Goal: Information Seeking & Learning: Find contact information

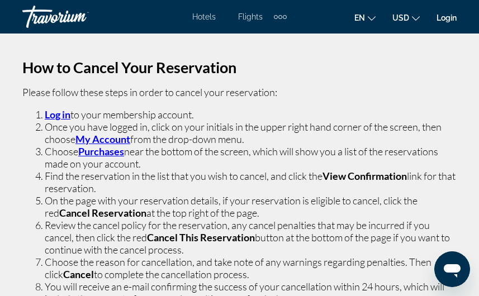
click at [464, 55] on div "How to Cancel Your Reservation Please follow these steps in order to cancel you…" at bounding box center [239, 211] width 479 height 355
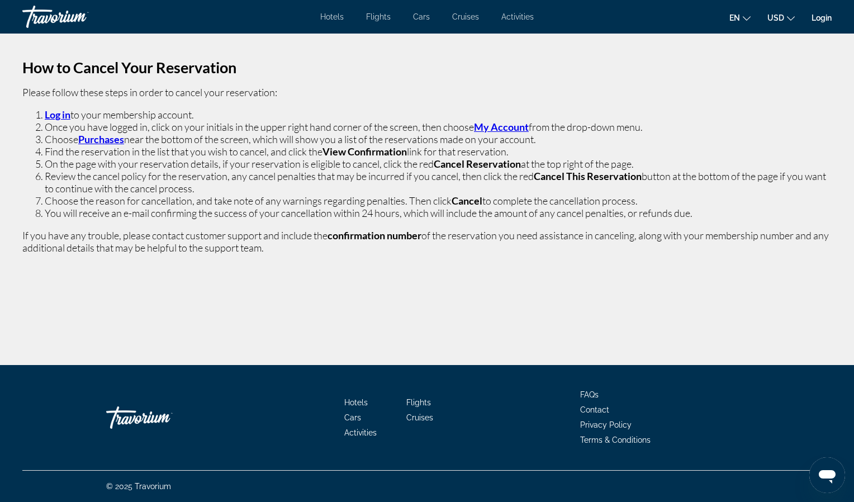
click at [512, 132] on strong "My Account" at bounding box center [501, 127] width 55 height 12
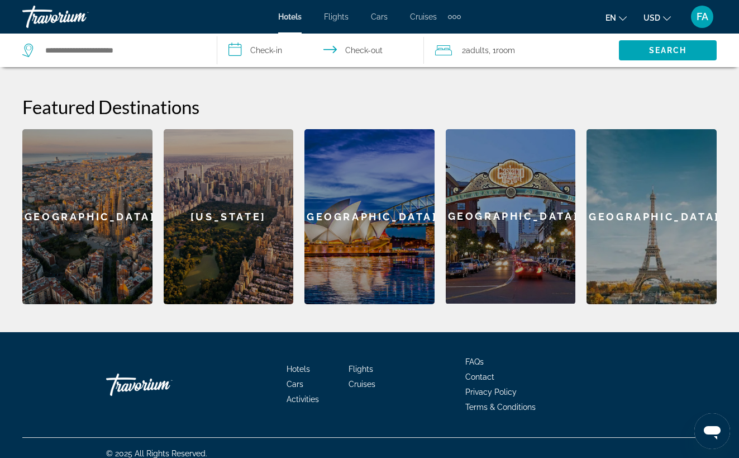
scroll to position [410, 0]
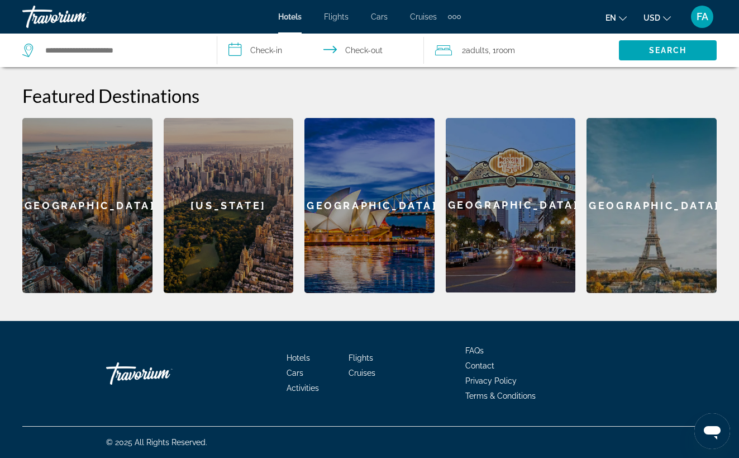
click at [715, 15] on button "FA" at bounding box center [702, 16] width 29 height 23
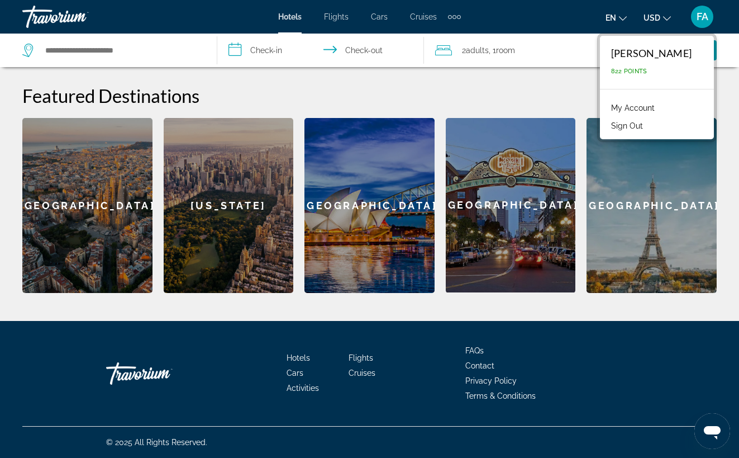
click at [607, 102] on link "My Account" at bounding box center [633, 108] width 55 height 15
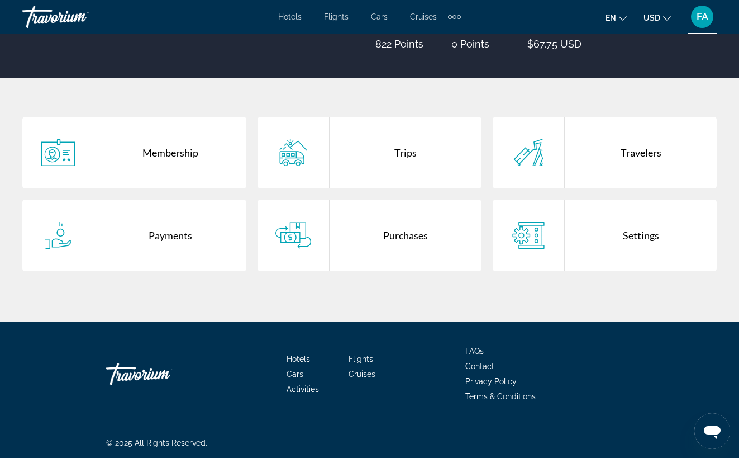
scroll to position [172, 0]
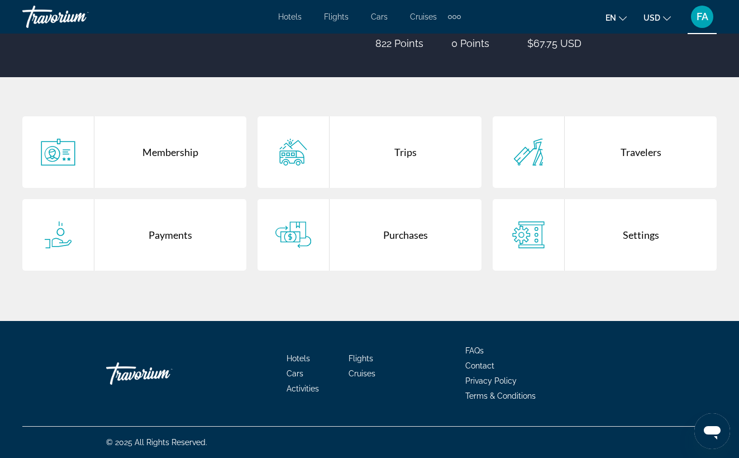
click at [398, 233] on div "Purchases" at bounding box center [406, 235] width 152 height 72
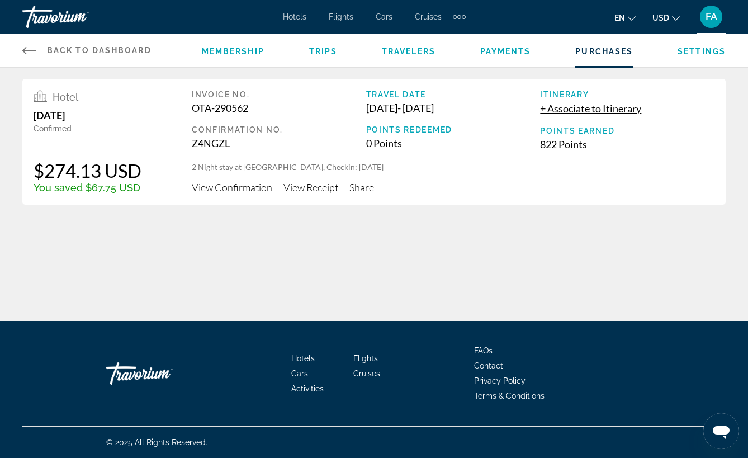
click at [231, 184] on span "View Confirmation" at bounding box center [232, 187] width 80 height 12
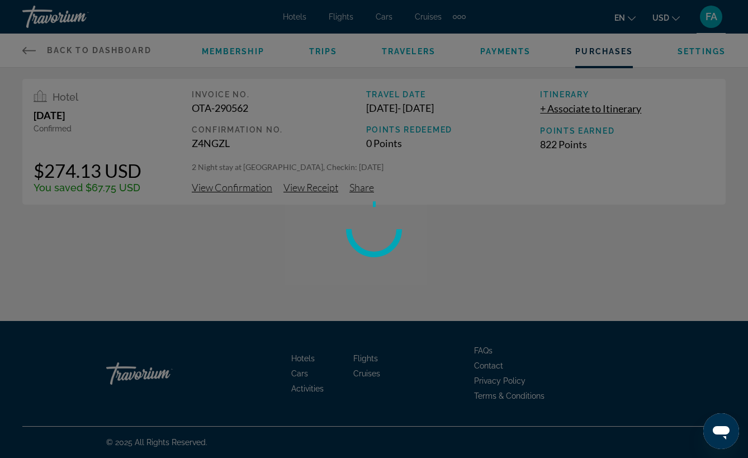
click at [231, 184] on div at bounding box center [374, 229] width 748 height 458
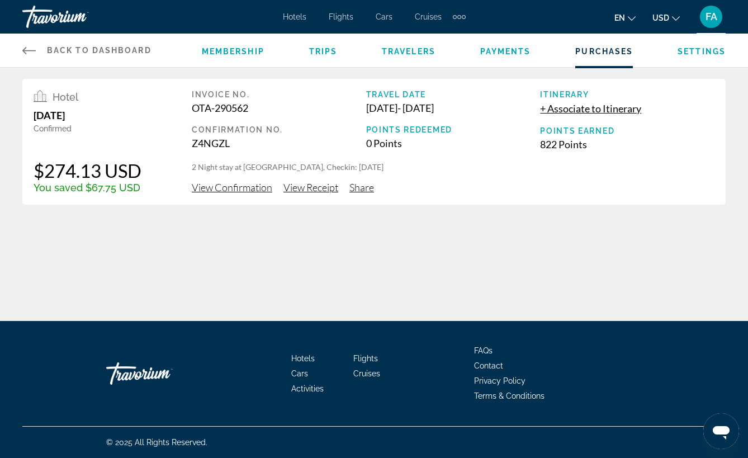
click at [312, 189] on span "View Receipt" at bounding box center [310, 187] width 55 height 12
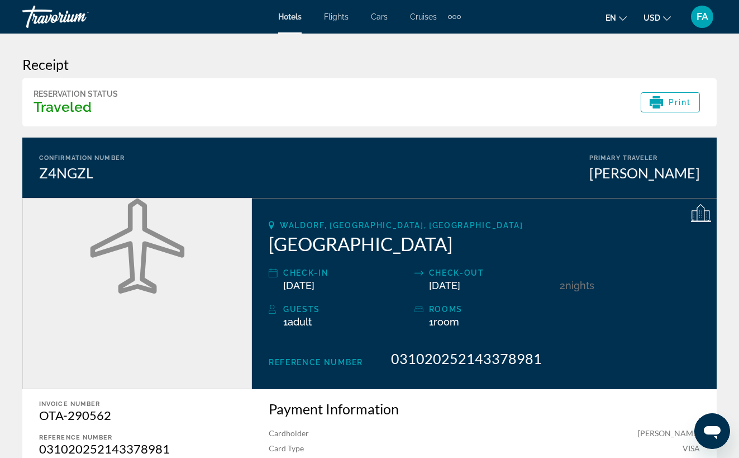
click at [709, 214] on icon "Main content" at bounding box center [701, 214] width 20 height 20
click at [458, 17] on div "Extra navigation items" at bounding box center [459, 17] width 4 height 4
click at [706, 20] on span "FA" at bounding box center [703, 16] width 12 height 11
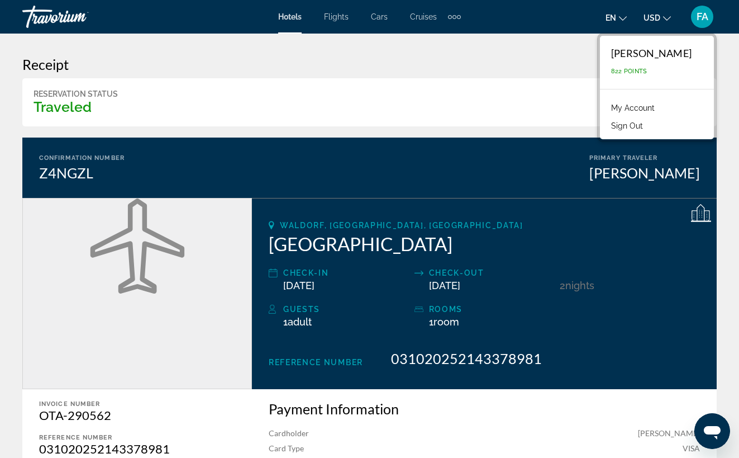
click at [615, 111] on link "My Account" at bounding box center [633, 108] width 55 height 15
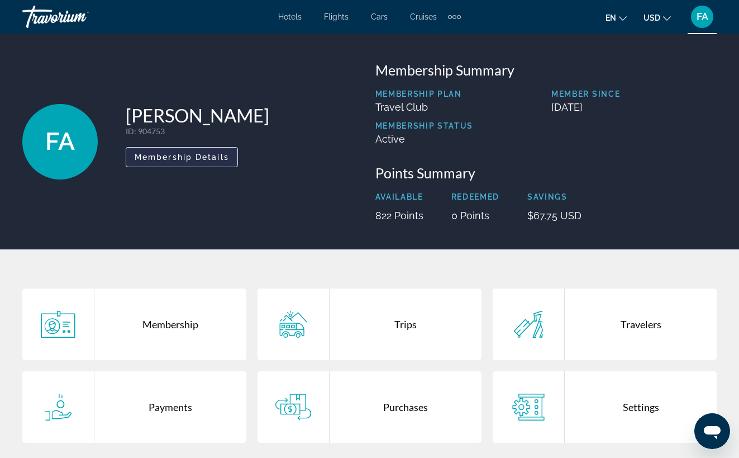
click at [172, 155] on span "Membership Details" at bounding box center [182, 157] width 94 height 9
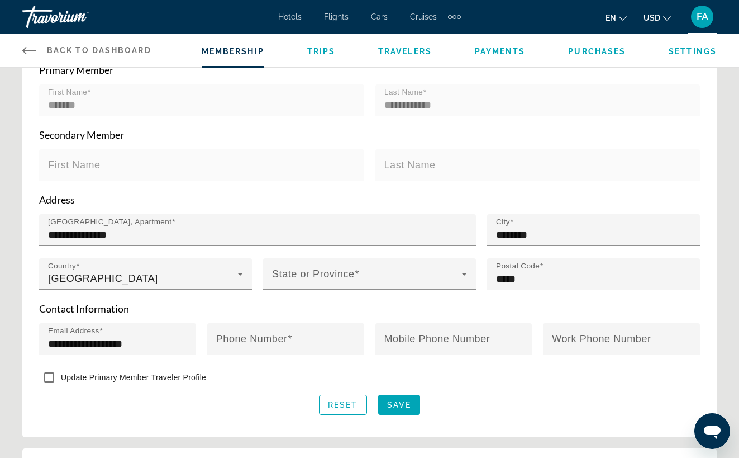
scroll to position [279, 0]
click at [400, 414] on span "Main content" at bounding box center [399, 404] width 42 height 27
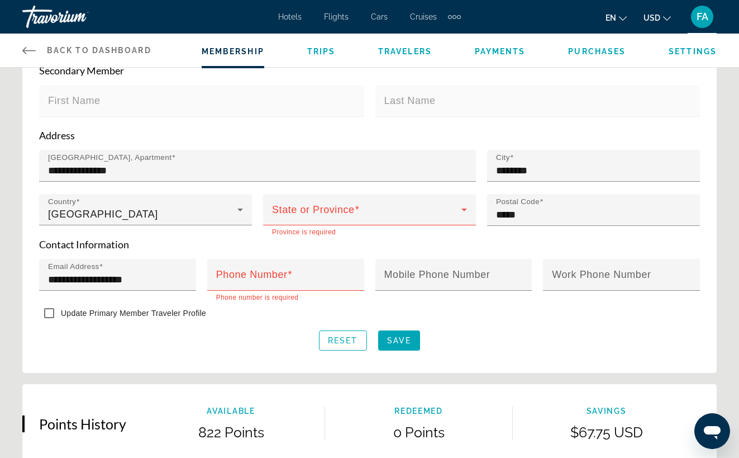
scroll to position [305, 0]
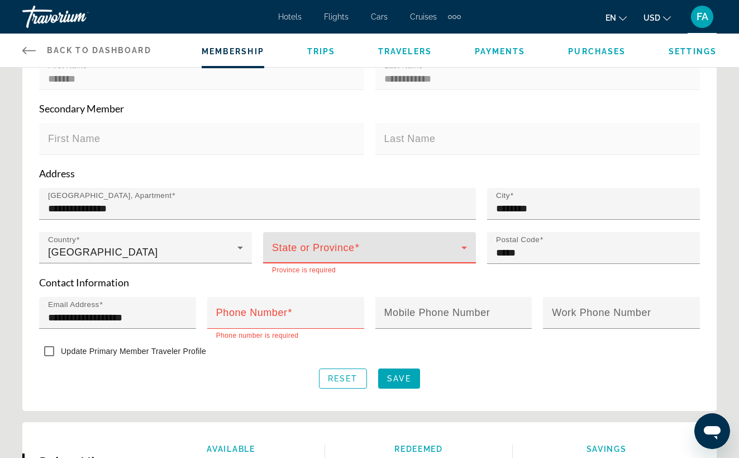
click at [332, 258] on span "Main content" at bounding box center [366, 251] width 189 height 13
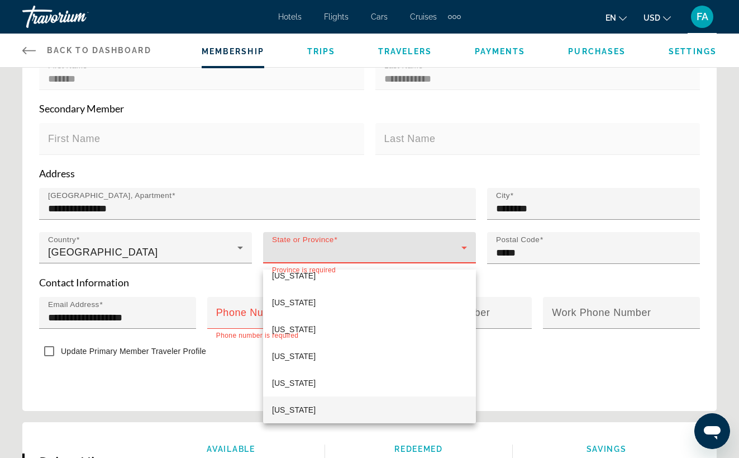
scroll to position [441, 0]
click at [286, 386] on span "Maryland" at bounding box center [294, 382] width 44 height 13
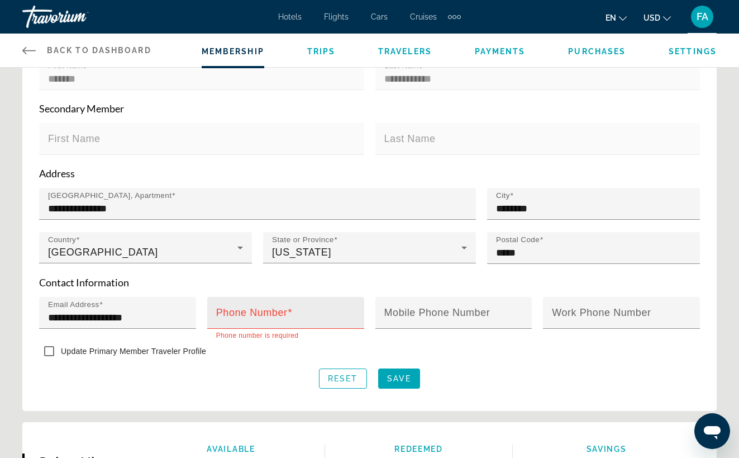
click at [288, 315] on span "Main content" at bounding box center [290, 312] width 5 height 11
click at [288, 315] on input "Phone Number" at bounding box center [289, 317] width 146 height 13
type input "**********"
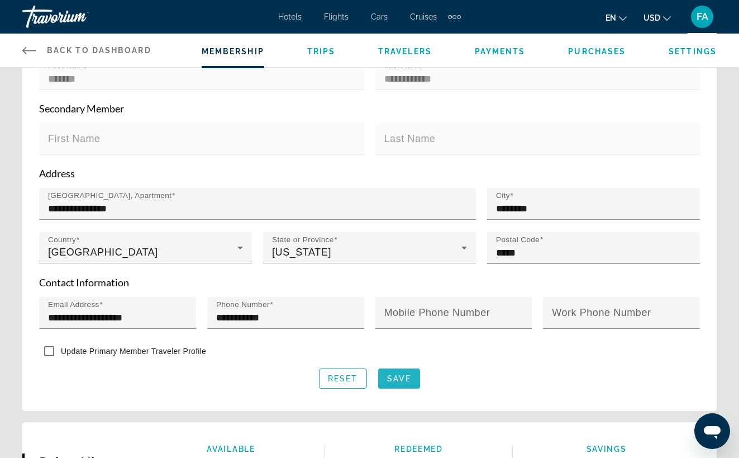
click at [408, 383] on span "Save" at bounding box center [399, 378] width 24 height 9
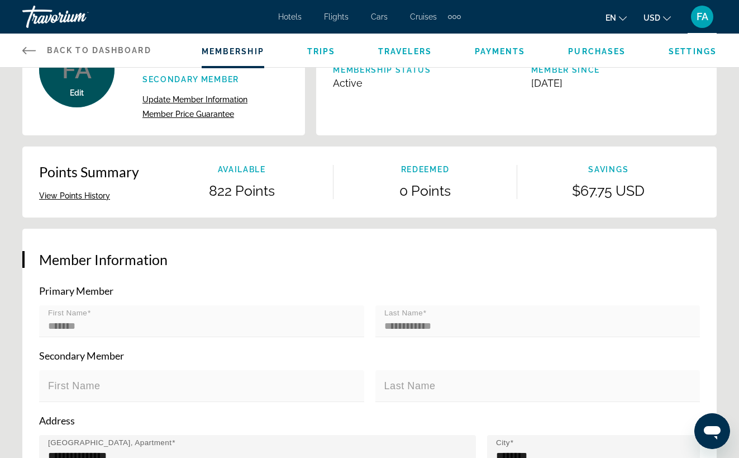
scroll to position [46, 0]
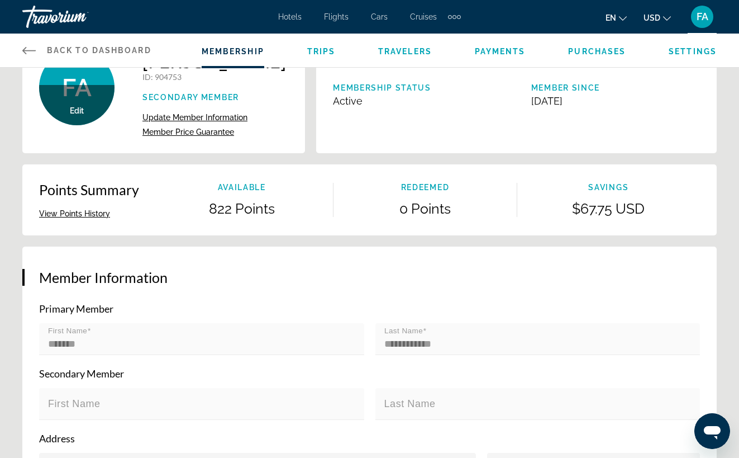
click at [178, 136] on span "Member Price Guarantee" at bounding box center [188, 131] width 92 height 9
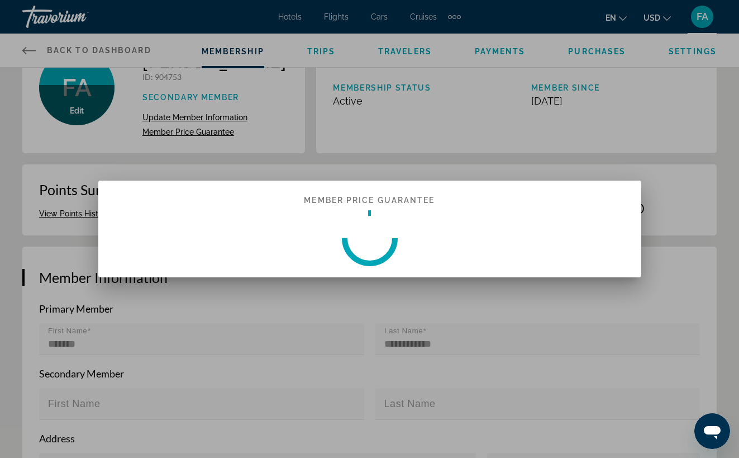
scroll to position [0, 0]
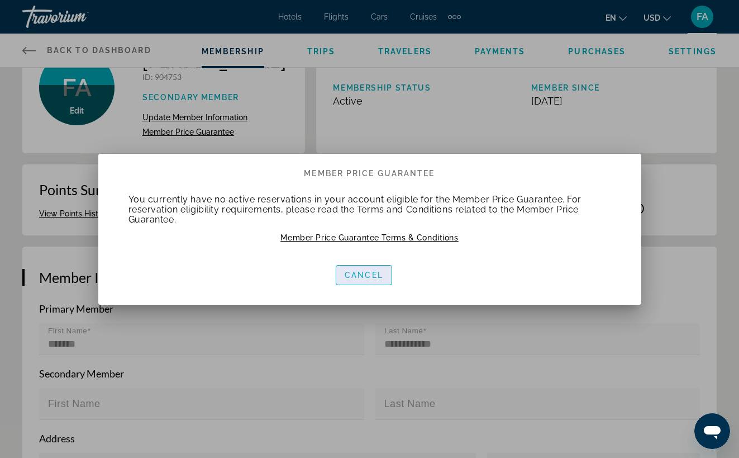
click at [363, 274] on span "Cancel" at bounding box center [364, 274] width 39 height 9
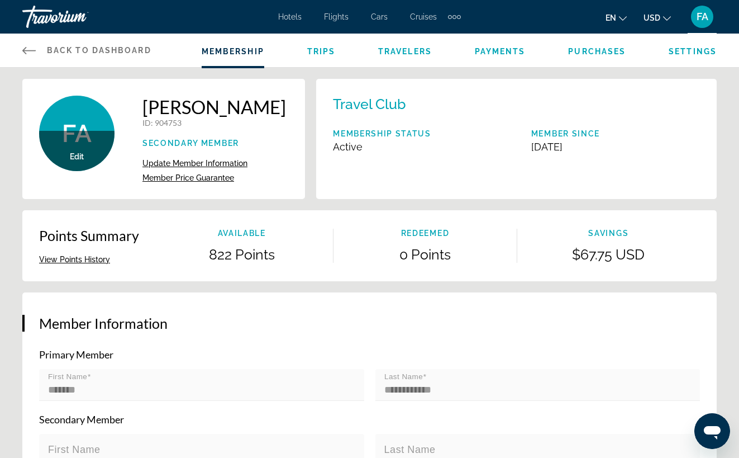
click at [519, 52] on span "Payments" at bounding box center [500, 51] width 51 height 9
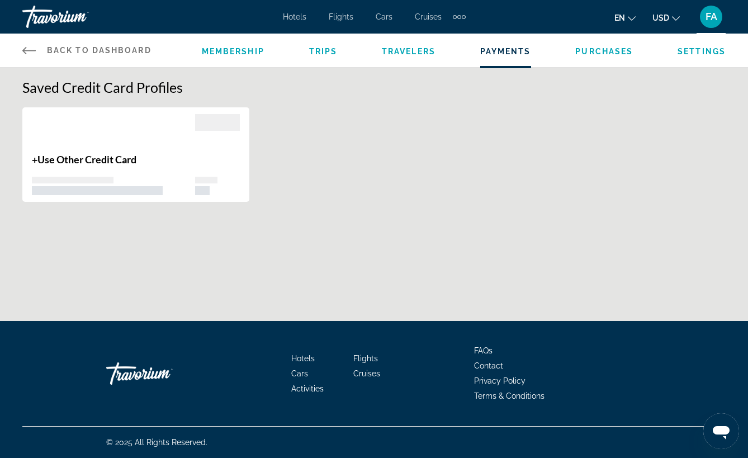
click at [603, 53] on span "Purchases" at bounding box center [604, 51] width 58 height 9
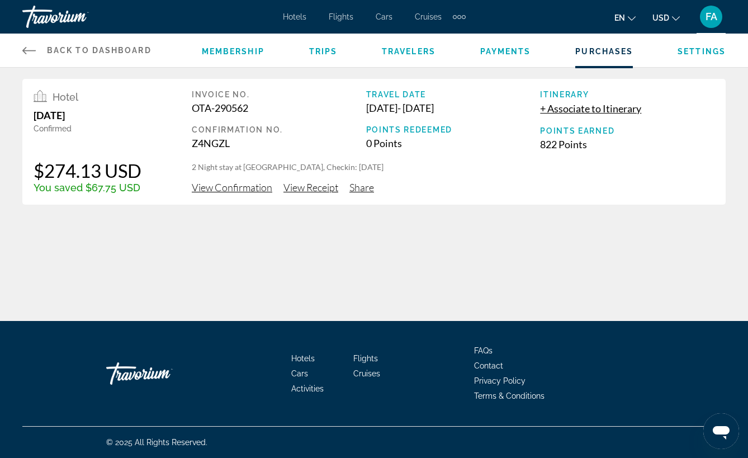
click at [688, 49] on span "Settings" at bounding box center [701, 51] width 48 height 9
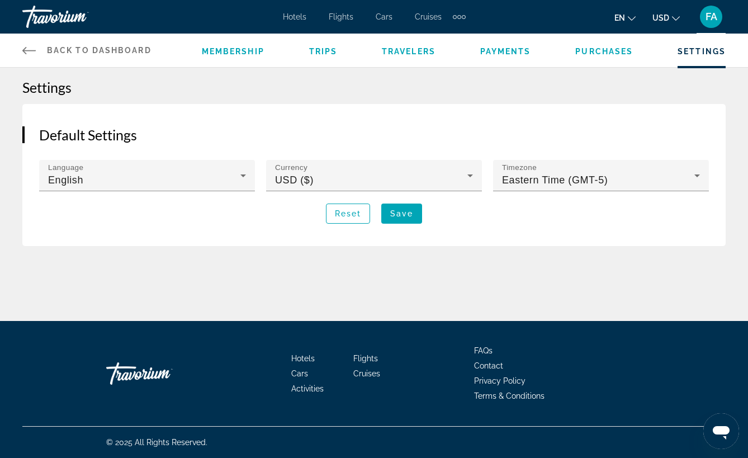
click at [503, 47] on span "Payments" at bounding box center [505, 51] width 51 height 9
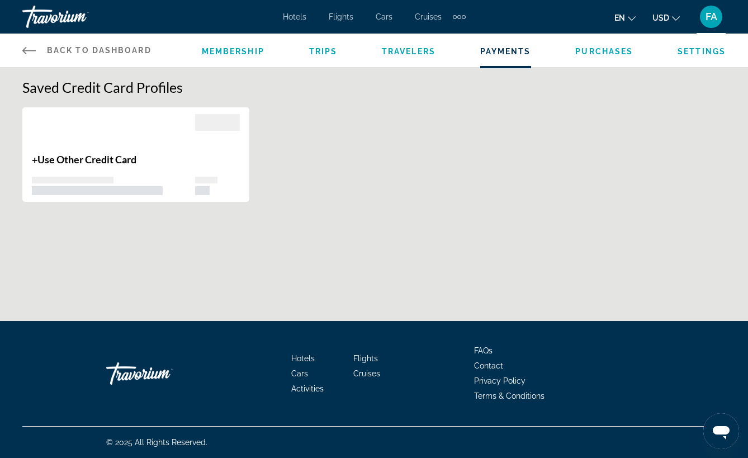
click at [407, 47] on span "Travelers" at bounding box center [409, 51] width 54 height 9
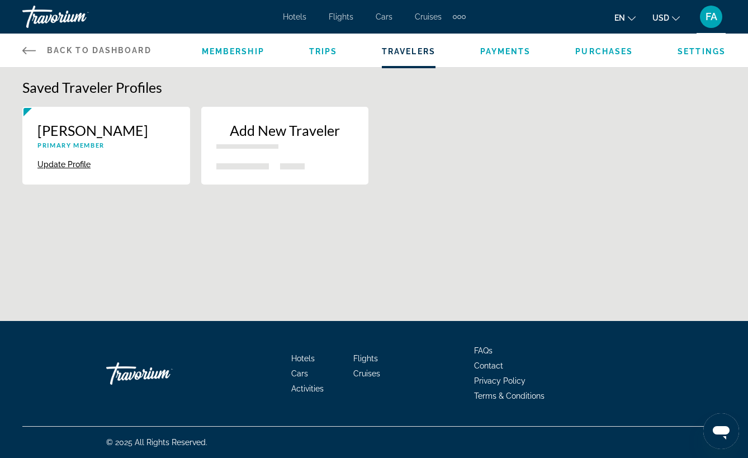
click at [250, 52] on span "Membership" at bounding box center [233, 51] width 63 height 9
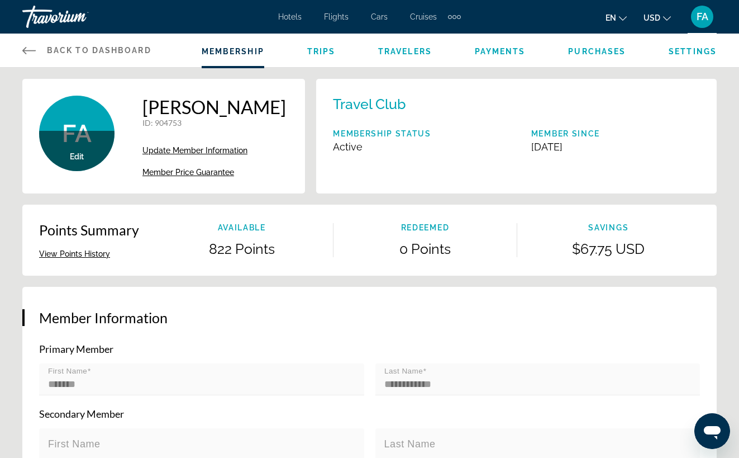
click at [325, 50] on span "Trips" at bounding box center [321, 51] width 28 height 9
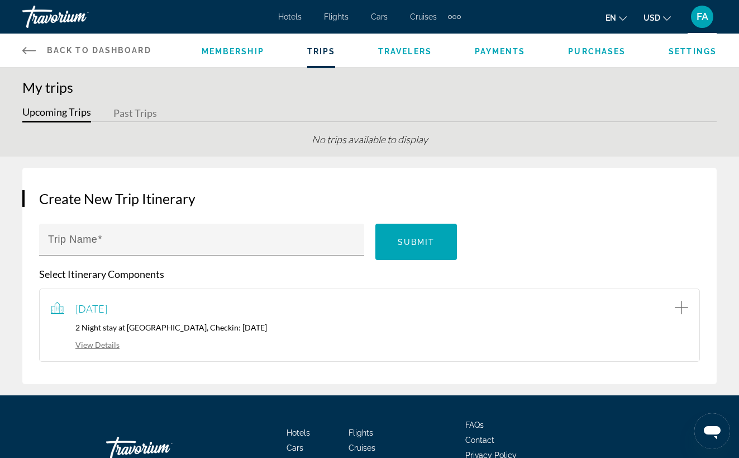
click at [698, 20] on span "FA" at bounding box center [703, 16] width 12 height 11
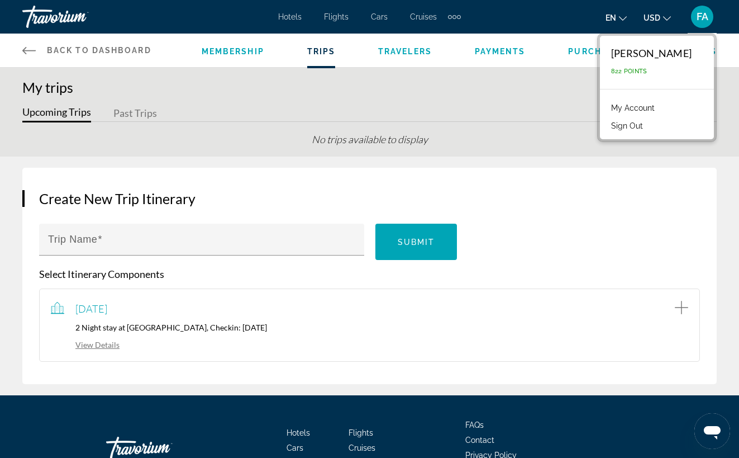
click at [608, 110] on link "My Account" at bounding box center [633, 108] width 55 height 15
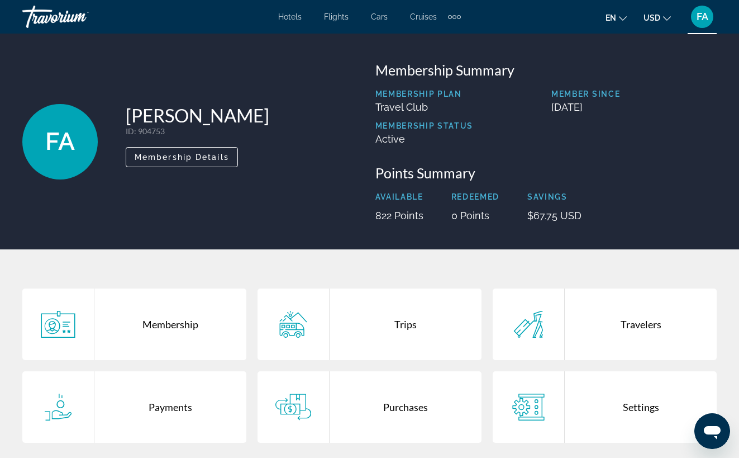
click at [488, 280] on div "Membership Trips Travelers Payments Purchases Settings" at bounding box center [369, 371] width 739 height 244
click at [402, 405] on div "Purchases" at bounding box center [406, 407] width 152 height 72
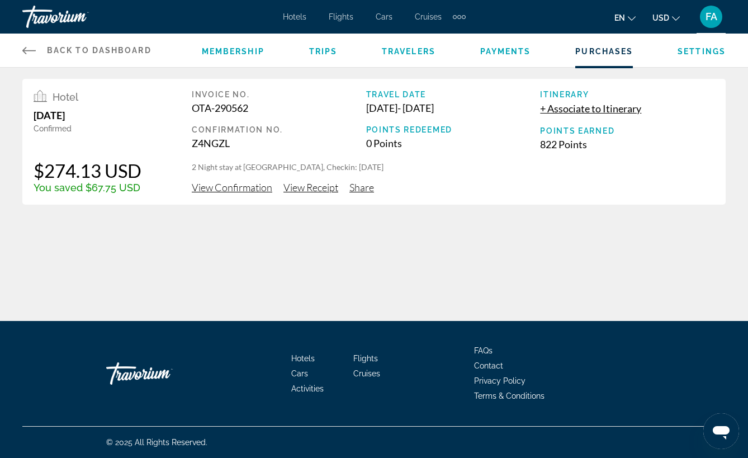
click at [229, 188] on span "View Confirmation" at bounding box center [232, 187] width 80 height 12
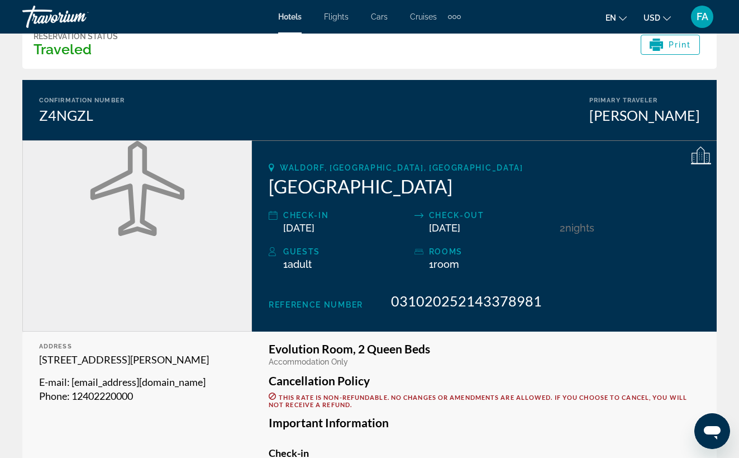
scroll to position [25, 0]
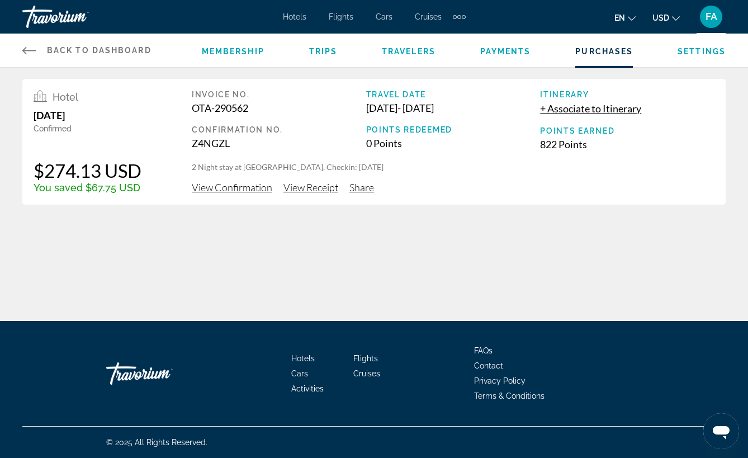
click at [161, 303] on div "Back to Dashboard Dashboard Membership Trips Travelers Payments Purchases Setti…" at bounding box center [374, 160] width 748 height 321
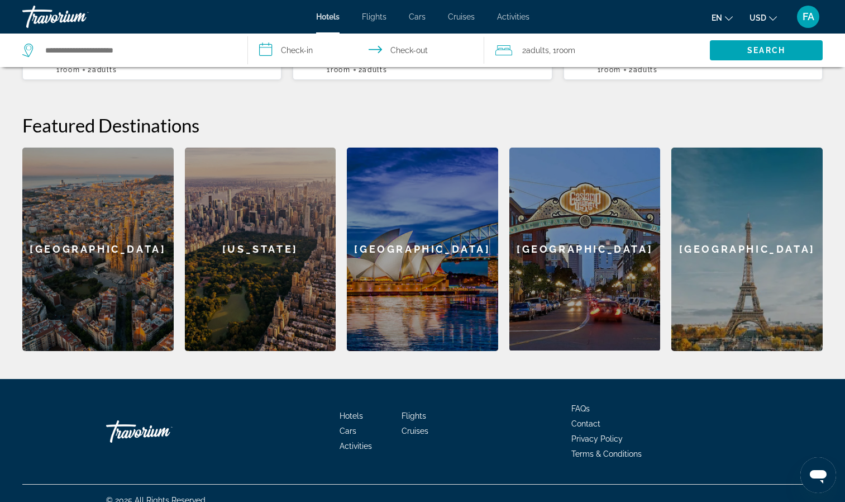
scroll to position [394, 0]
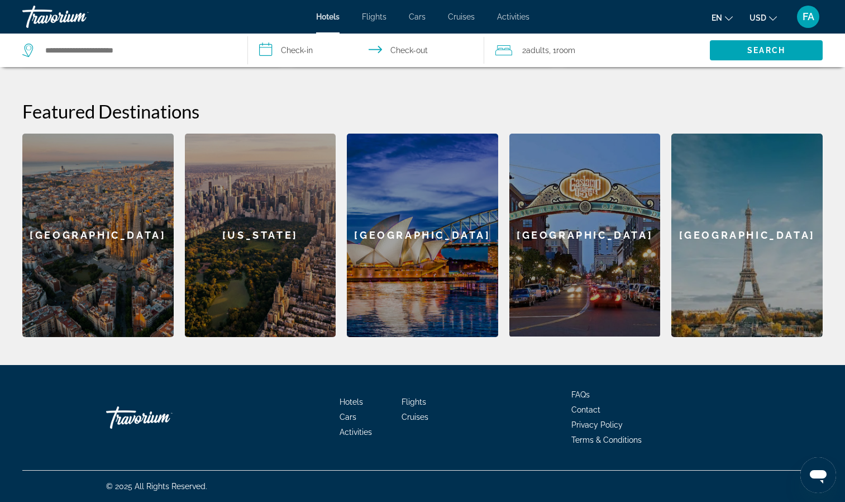
click at [578, 408] on span "Contact" at bounding box center [586, 409] width 29 height 9
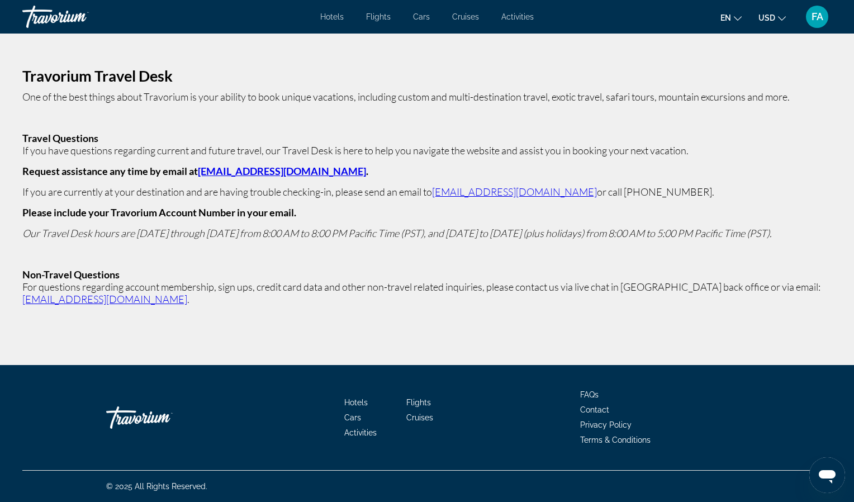
click at [218, 173] on link "[EMAIL_ADDRESS][DOMAIN_NAME]" at bounding box center [282, 171] width 168 height 12
click at [601, 51] on div "Travorium Travel Desk One of the best things about Travorium is your ability to…" at bounding box center [427, 188] width 854 height 308
drag, startPoint x: 315, startPoint y: 170, endPoint x: 198, endPoint y: 173, distance: 117.4
click at [198, 173] on strong "Request assistance any time by email at [EMAIL_ADDRESS][DOMAIN_NAME] ." at bounding box center [195, 171] width 346 height 12
drag, startPoint x: 198, startPoint y: 173, endPoint x: 267, endPoint y: 170, distance: 69.3
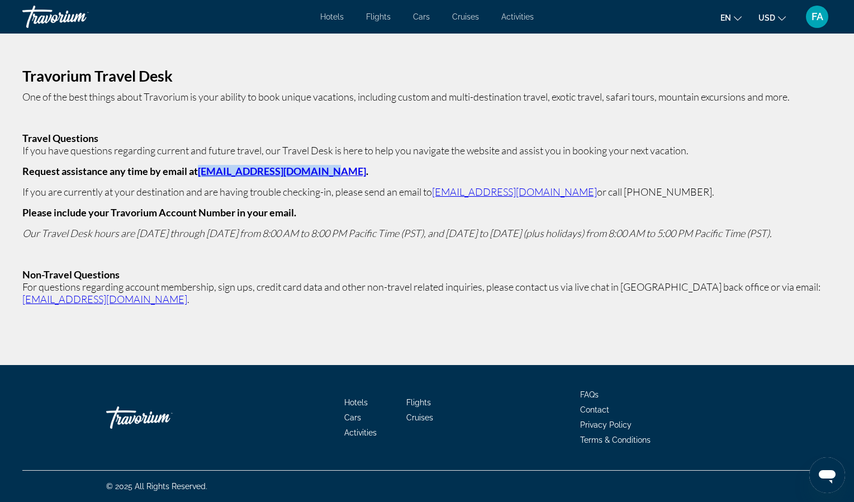
copy link "[EMAIL_ADDRESS][DOMAIN_NAME]"
